Goal: Task Accomplishment & Management: Use online tool/utility

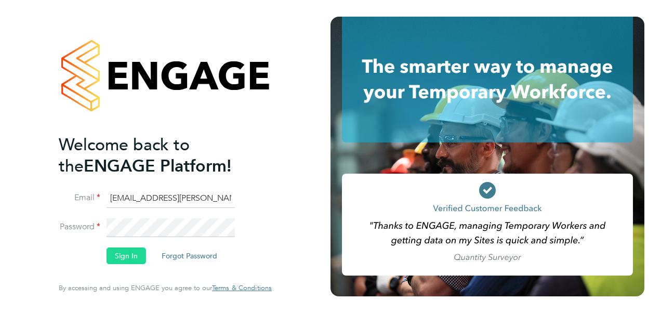
click at [127, 252] on button "Sign In" at bounding box center [126, 255] width 39 height 17
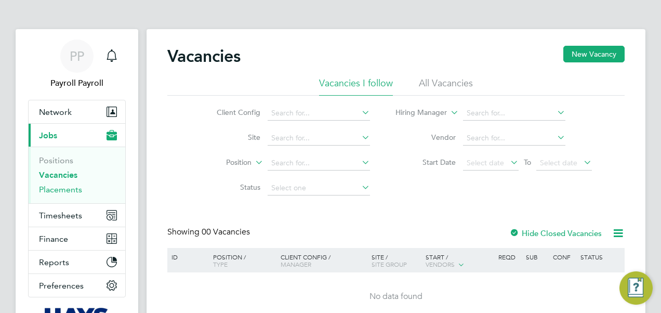
click at [58, 191] on link "Placements" at bounding box center [60, 189] width 43 height 10
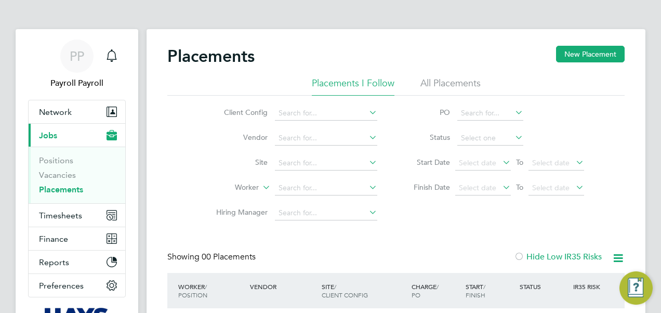
click at [435, 85] on li "All Placements" at bounding box center [450, 86] width 60 height 19
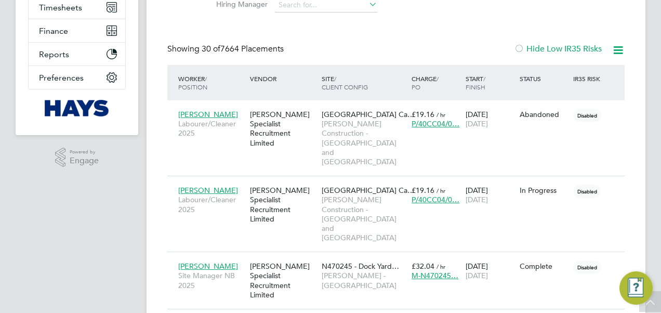
click at [618, 45] on icon at bounding box center [618, 50] width 13 height 13
click at [535, 73] on li "Download Placements Report" at bounding box center [567, 75] width 111 height 15
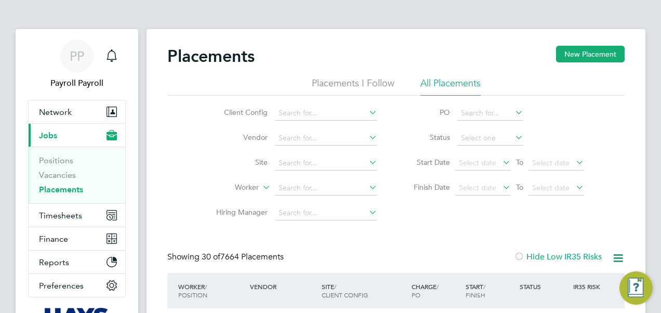
click at [619, 258] on icon at bounding box center [618, 257] width 13 height 13
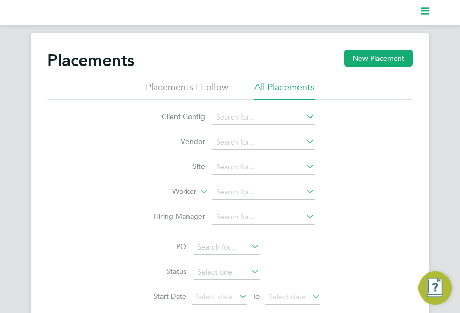
click at [188, 85] on li "Placements I Follow" at bounding box center [187, 90] width 83 height 19
click at [290, 92] on li "All Placements" at bounding box center [285, 90] width 60 height 19
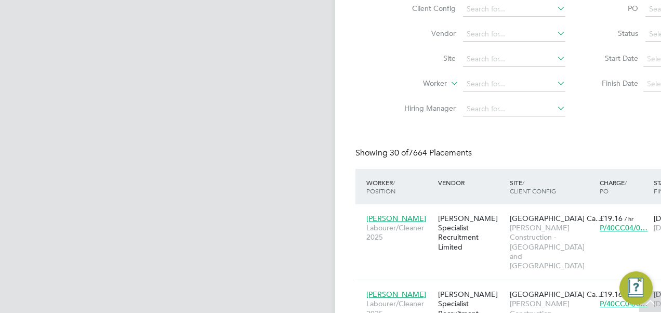
drag, startPoint x: 354, startPoint y: 101, endPoint x: 196, endPoint y: 104, distance: 158.0
click at [355, 109] on div "Client Config Vendor Site Worker Hiring Manager PO Status Start Date Select dat…" at bounding box center [583, 57] width 457 height 130
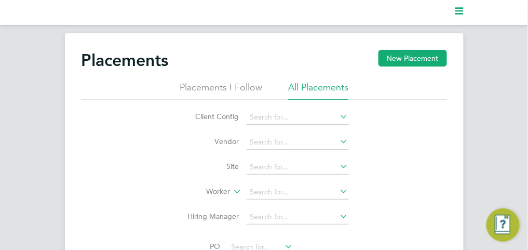
click at [324, 84] on li "All Placements" at bounding box center [318, 90] width 60 height 19
click at [262, 115] on input at bounding box center [298, 117] width 102 height 15
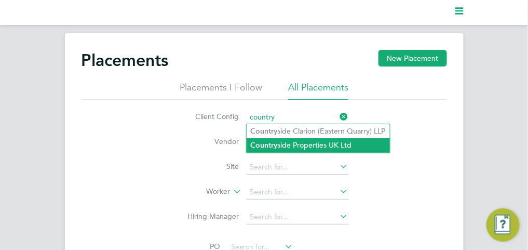
click at [290, 142] on li "Country side Properties UK Ltd" at bounding box center [318, 145] width 143 height 14
type input "Countryside Properties UK Ltd"
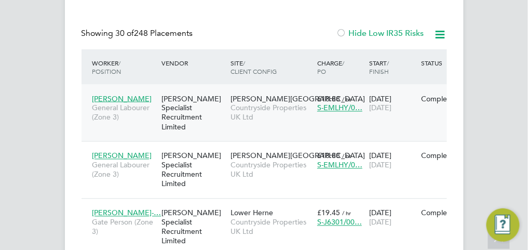
click at [111, 98] on span "[PERSON_NAME]" at bounding box center [122, 98] width 60 height 9
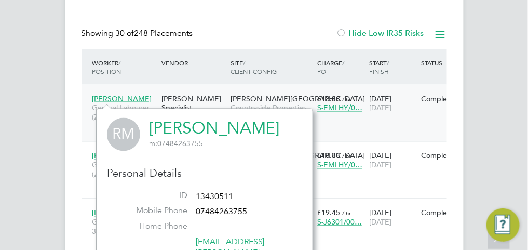
click at [426, 109] on div "Ryan Miller General Labourer (Zone 3) Hays Specialist Recruitment Limited Marte…" at bounding box center [303, 113] width 442 height 57
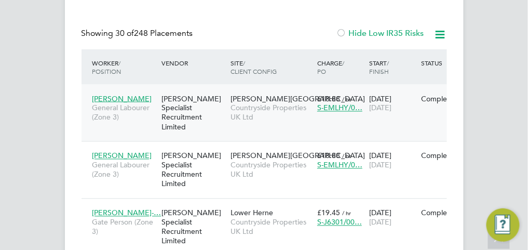
click at [432, 100] on div "Complete" at bounding box center [444, 98] width 47 height 9
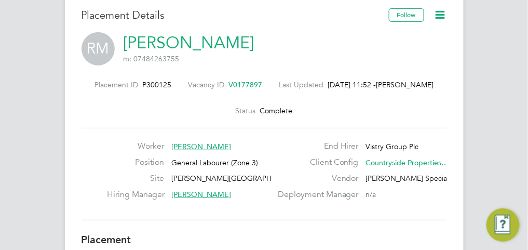
drag, startPoint x: 93, startPoint y: 86, endPoint x: 122, endPoint y: 90, distance: 29.4
click at [122, 87] on label "Placement ID" at bounding box center [117, 84] width 44 height 9
drag, startPoint x: 164, startPoint y: 84, endPoint x: 140, endPoint y: 84, distance: 23.4
click at [142, 84] on span "P300125" at bounding box center [156, 84] width 29 height 9
